Goal: Task Accomplishment & Management: Manage account settings

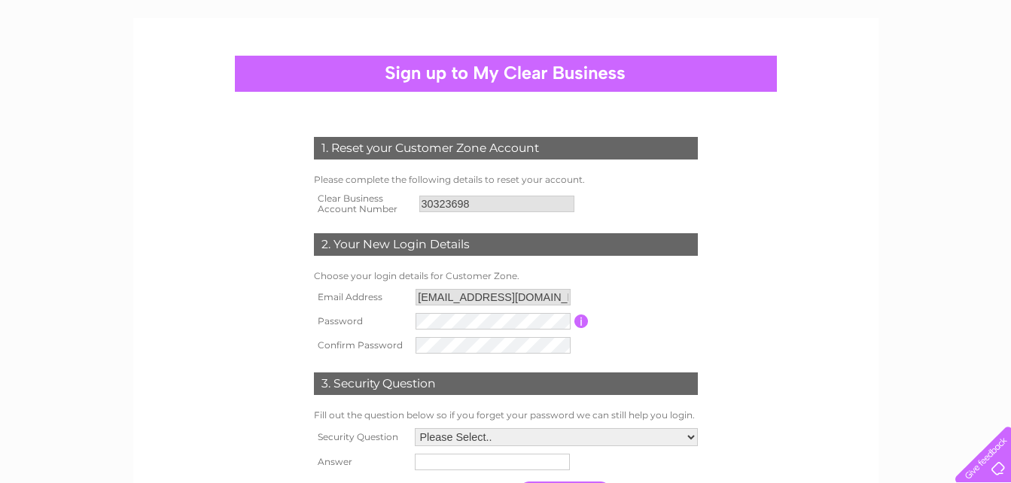
scroll to position [226, 0]
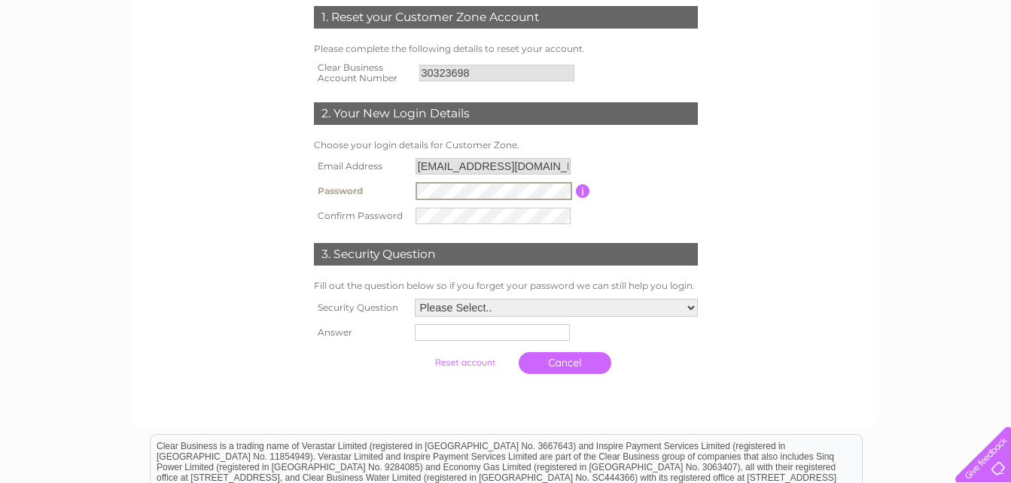
click at [509, 170] on input "accounts@juliefitzmaurice.com" at bounding box center [493, 166] width 155 height 17
drag, startPoint x: 568, startPoint y: 163, endPoint x: 380, endPoint y: 142, distance: 189.5
click at [380, 142] on div "1. Reset your Customer Zone Account Please complete the following details to re…" at bounding box center [506, 186] width 454 height 391
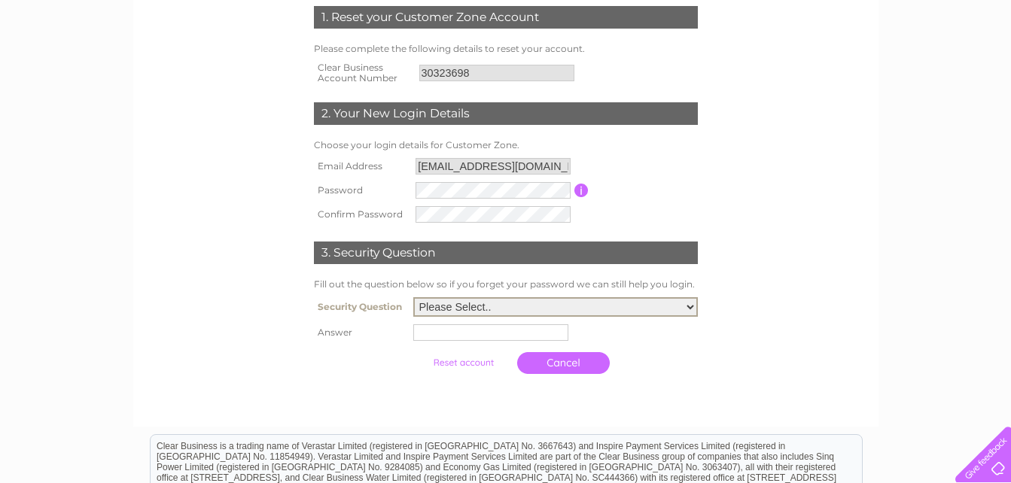
drag, startPoint x: 695, startPoint y: 308, endPoint x: 686, endPoint y: 308, distance: 9.0
click at [695, 308] on select "Please Select.. In what town or city was your first job? In what town or city d…" at bounding box center [555, 307] width 285 height 20
select select "6"
click at [413, 298] on select "Please Select.. In what town or city was your first job? In what town or city d…" at bounding box center [555, 307] width 285 height 20
click at [452, 337] on input "text" at bounding box center [490, 333] width 155 height 17
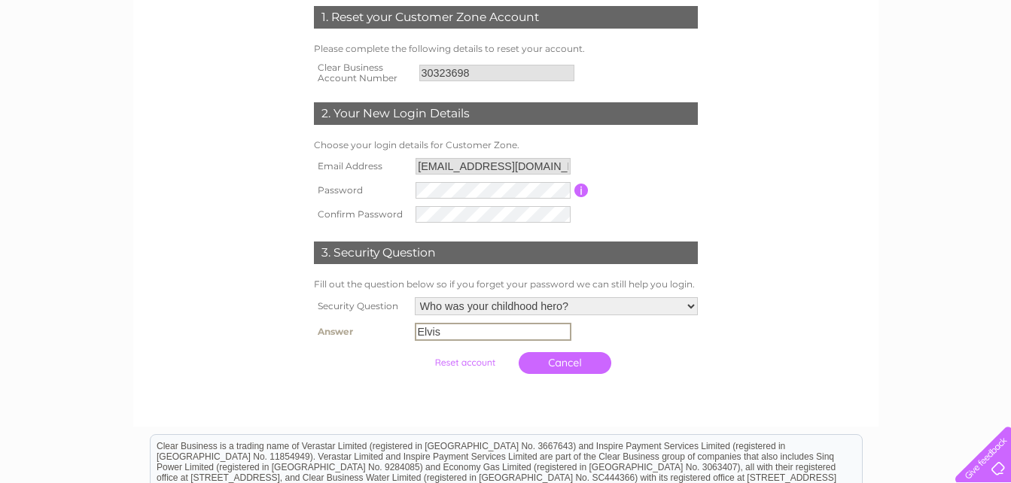
type input "Elvis"
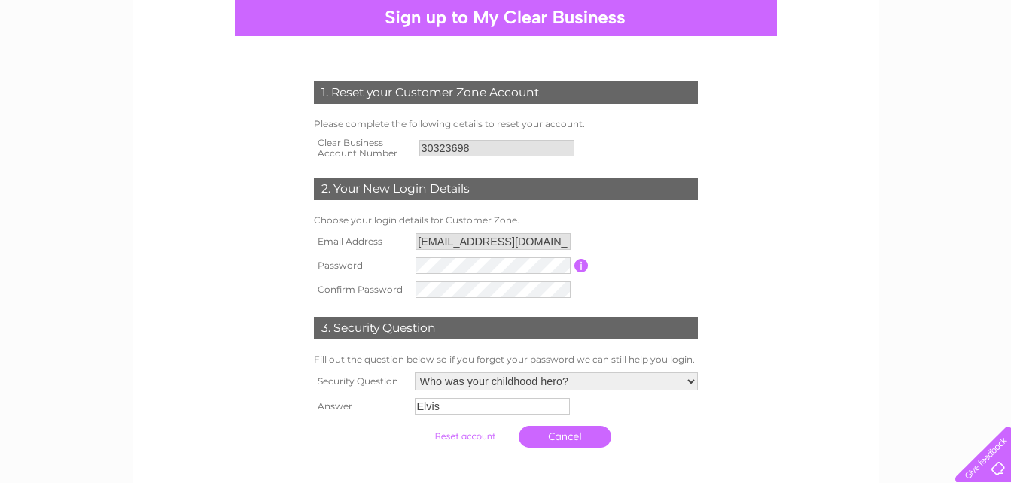
click at [468, 436] on input "submit" at bounding box center [465, 436] width 93 height 21
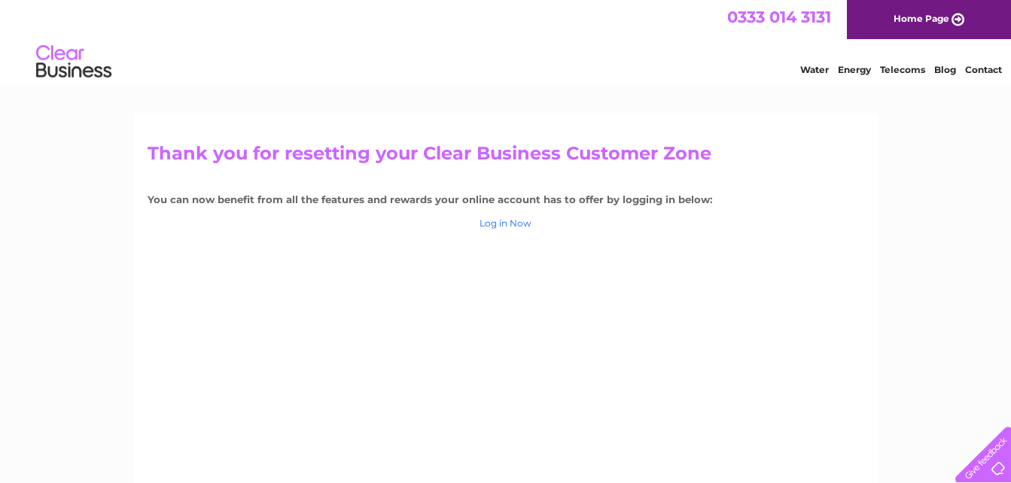
click at [508, 223] on link "Log in Now" at bounding box center [506, 223] width 52 height 11
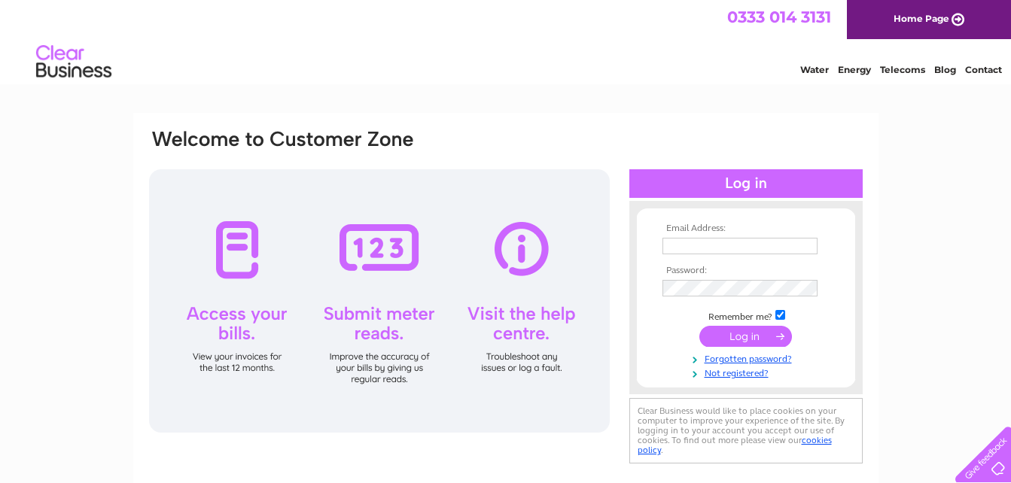
type input "[EMAIL_ADDRESS][DOMAIN_NAME]"
click at [758, 338] on input "submit" at bounding box center [746, 336] width 93 height 21
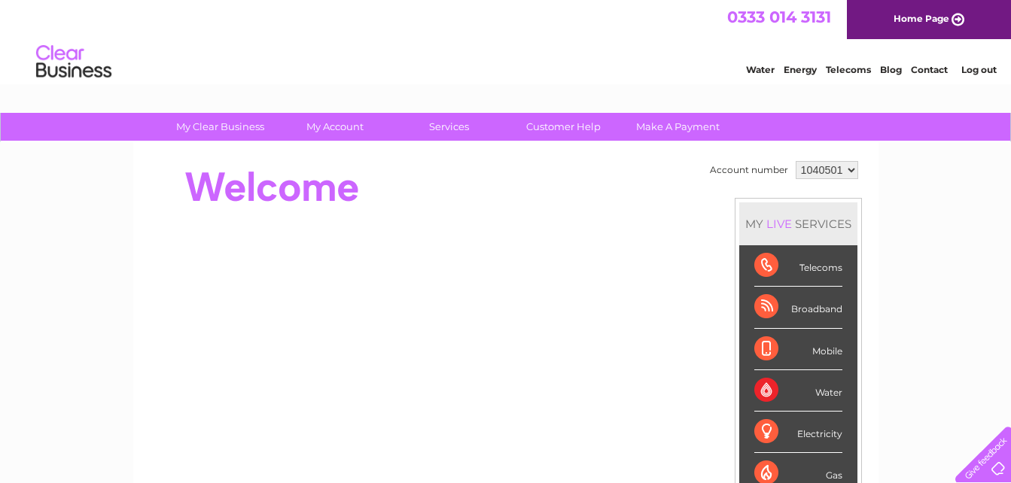
click at [851, 173] on select "1040501" at bounding box center [827, 170] width 62 height 18
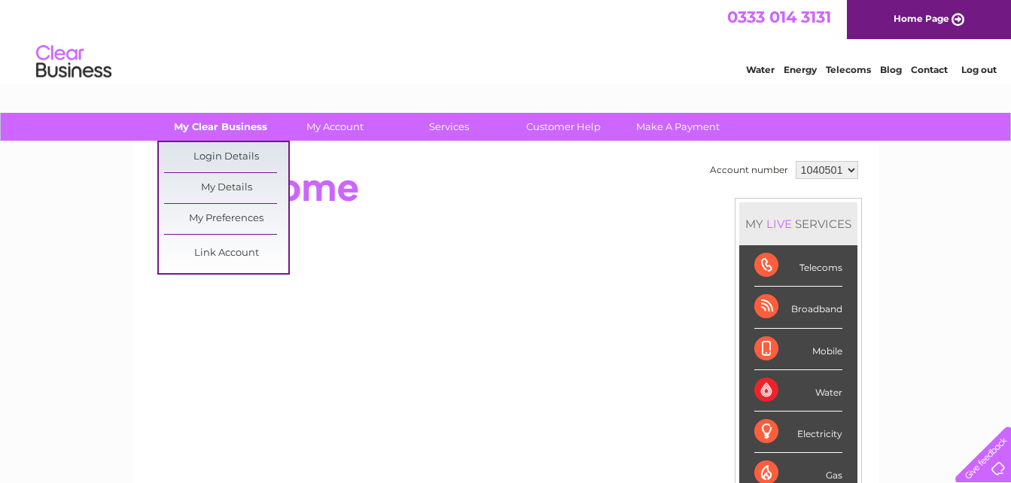
click at [221, 123] on link "My Clear Business" at bounding box center [220, 127] width 124 height 28
click at [215, 184] on link "My Details" at bounding box center [226, 188] width 124 height 30
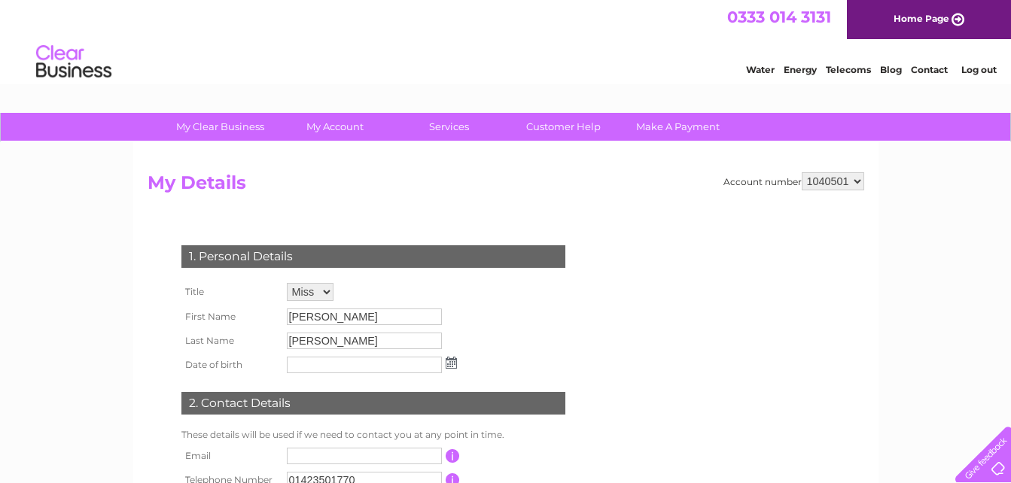
click at [862, 178] on select "1040501" at bounding box center [833, 181] width 62 height 18
drag, startPoint x: 862, startPoint y: 178, endPoint x: 819, endPoint y: 161, distance: 46.3
click at [862, 178] on select "1040501" at bounding box center [833, 181] width 62 height 18
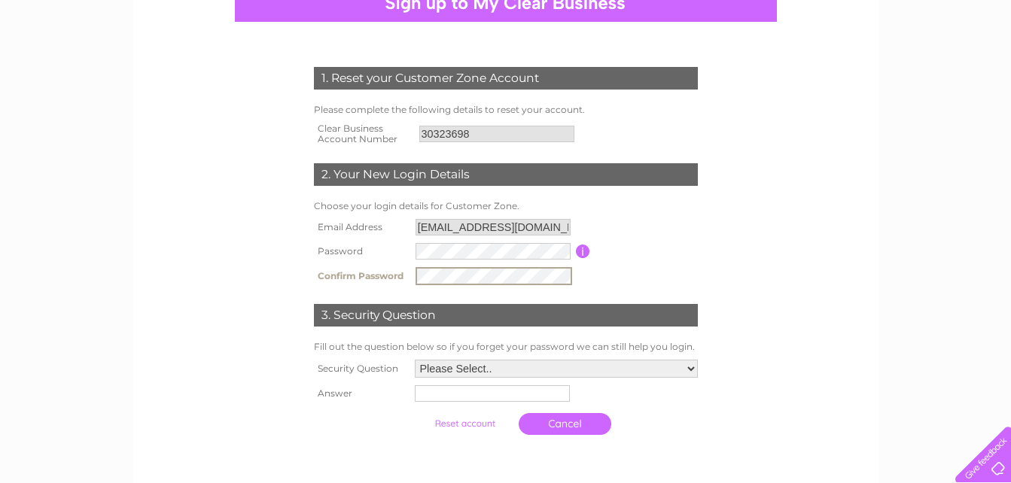
scroll to position [301, 0]
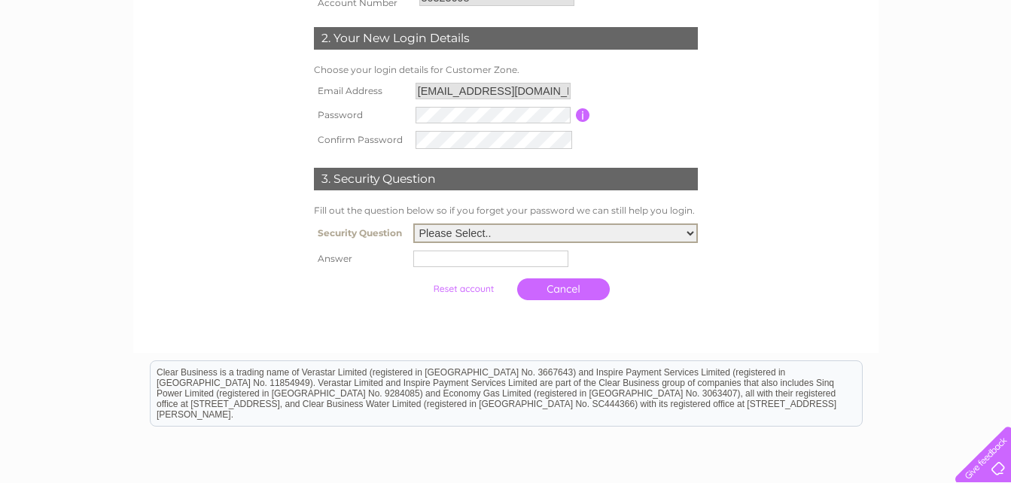
click at [687, 232] on select "Please Select.. In what town or city was your first job? In what town or city d…" at bounding box center [555, 234] width 285 height 20
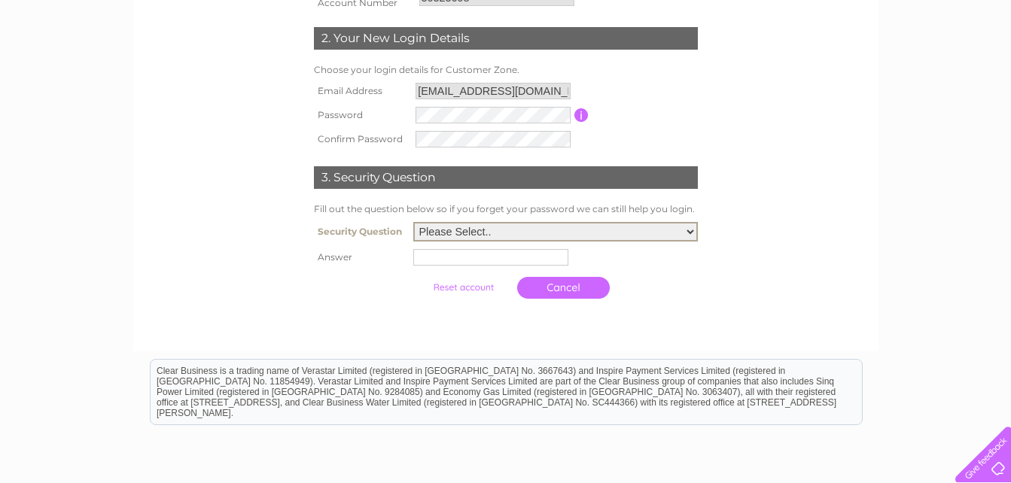
select select "6"
click at [413, 223] on select "Please Select.. In what town or city was your first job? In what town or city d…" at bounding box center [555, 232] width 285 height 20
click at [428, 254] on input "text" at bounding box center [490, 257] width 155 height 17
type input "Elvis"
drag, startPoint x: 775, startPoint y: 316, endPoint x: 751, endPoint y: 318, distance: 24.2
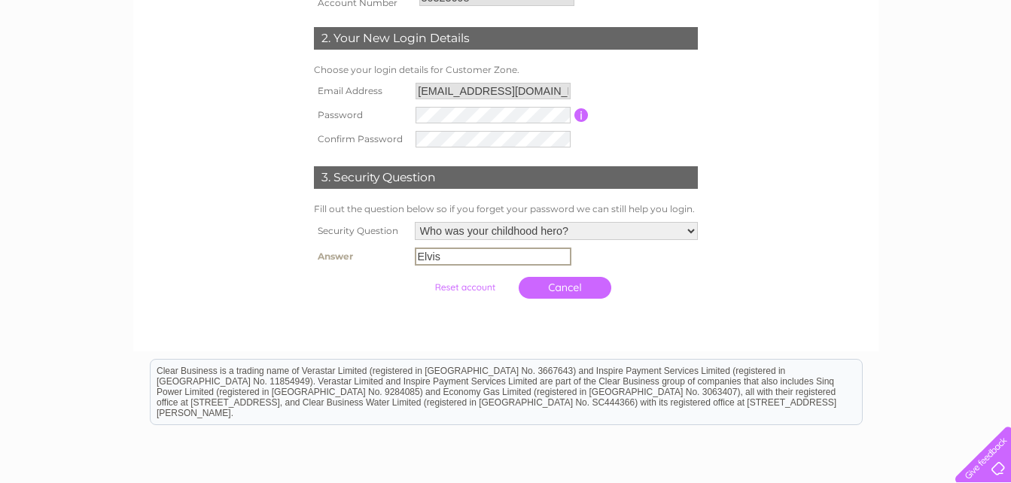
click at [775, 316] on form "1. Reset your Customer Zone Account Please complete the following details to re…" at bounding box center [506, 119] width 717 height 436
click at [473, 285] on input "submit" at bounding box center [465, 286] width 93 height 21
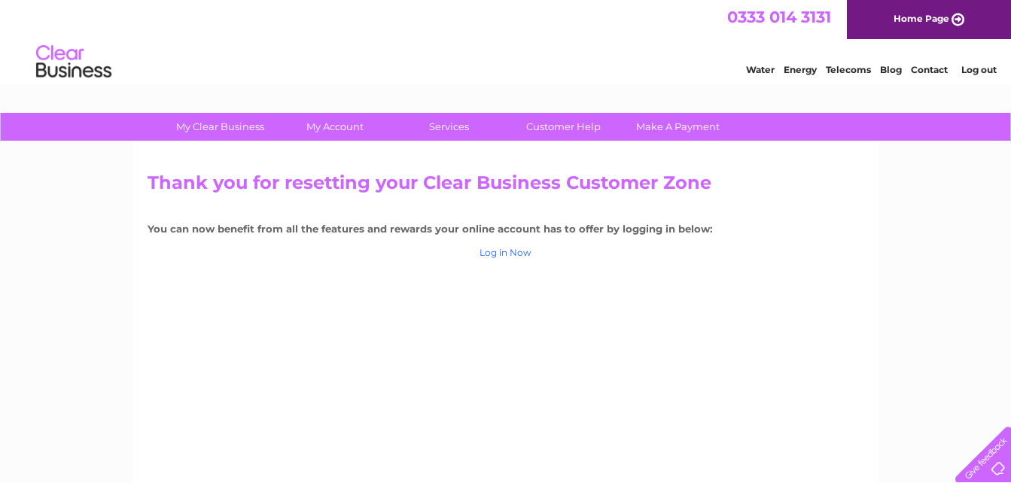
click at [509, 252] on link "Log in Now" at bounding box center [506, 252] width 52 height 11
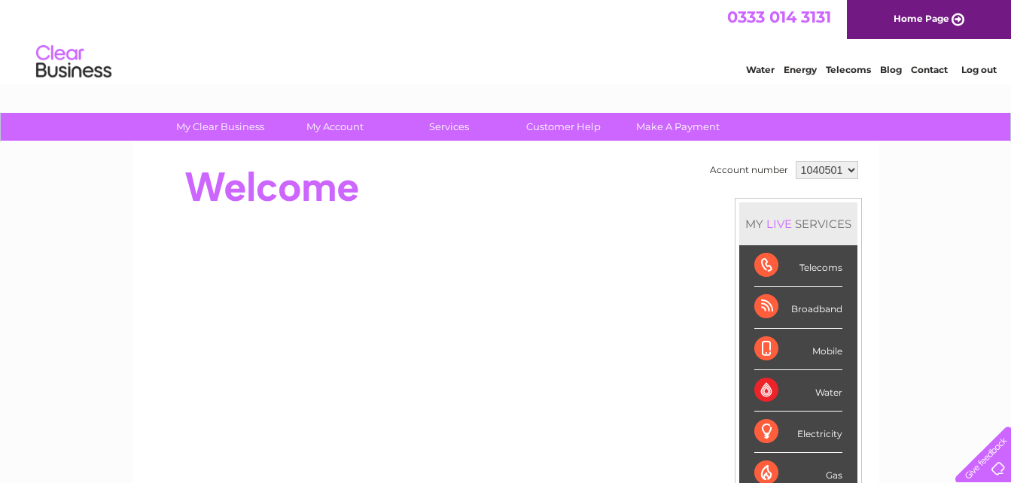
drag, startPoint x: 852, startPoint y: 171, endPoint x: 761, endPoint y: 187, distance: 93.2
click at [852, 171] on select "1040501" at bounding box center [827, 170] width 62 height 18
